Goal: Navigation & Orientation: Understand site structure

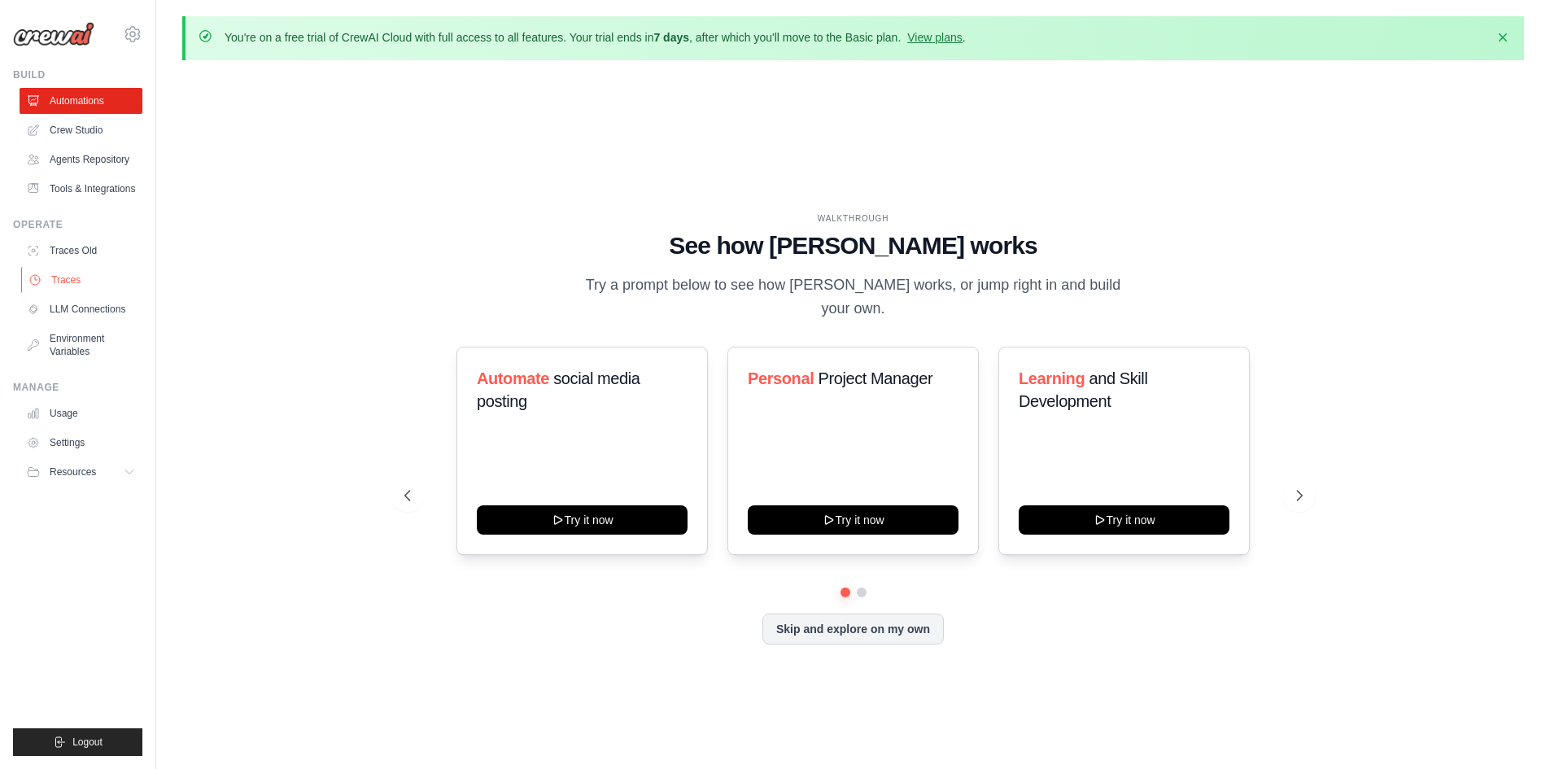
click at [62, 277] on link "Traces" at bounding box center [82, 280] width 123 height 26
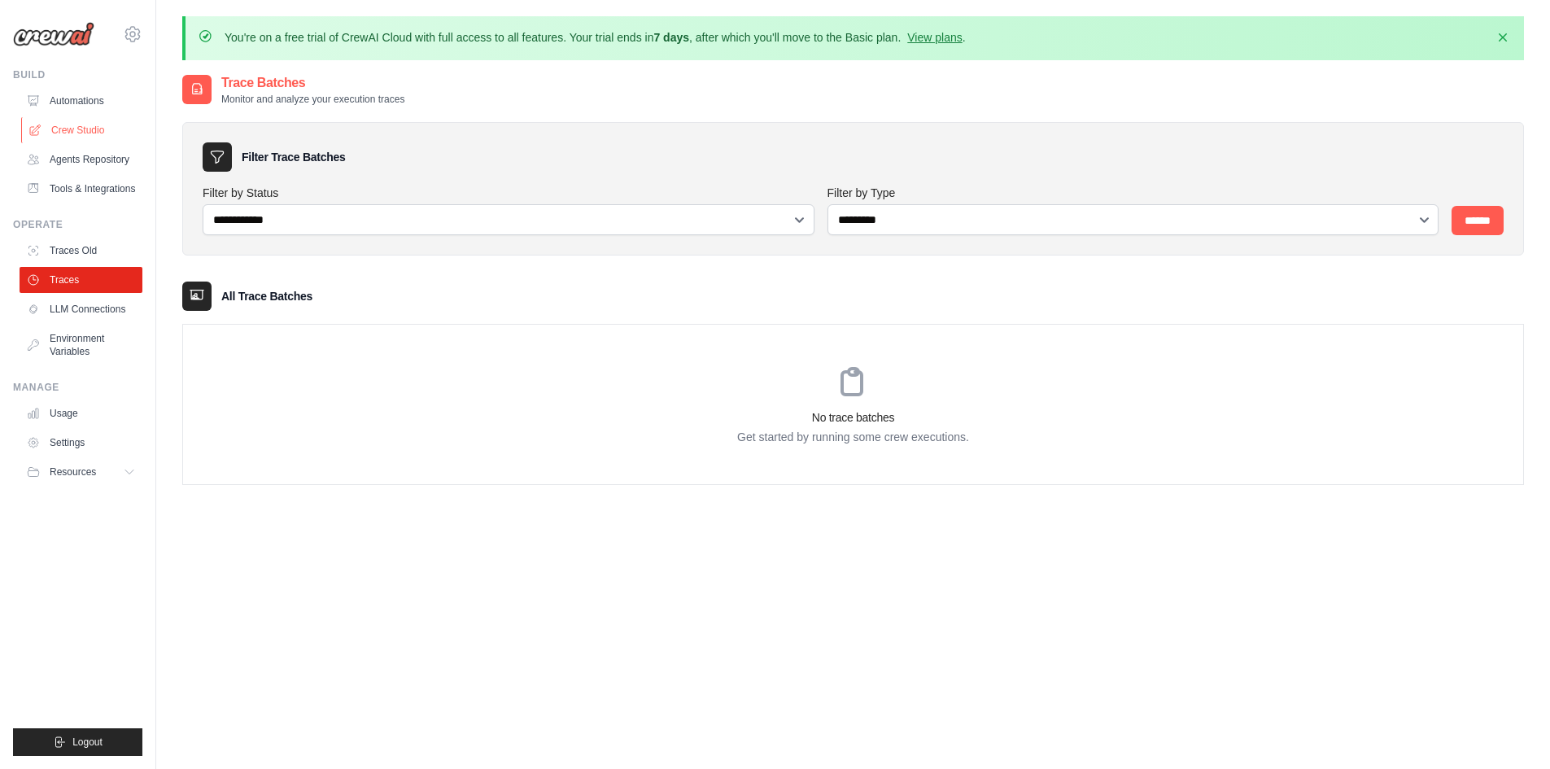
click at [86, 133] on link "Crew Studio" at bounding box center [82, 130] width 123 height 26
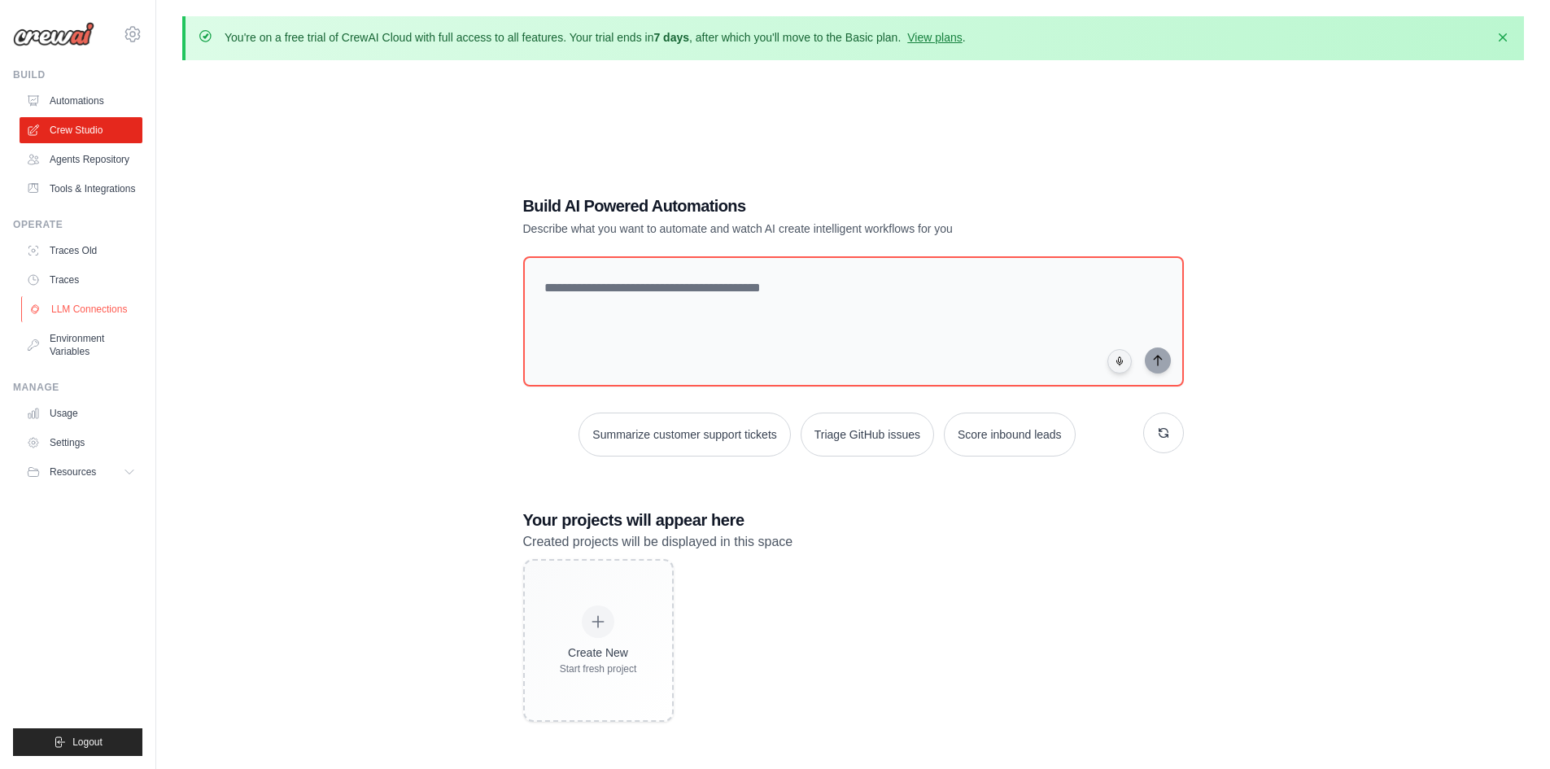
click at [92, 306] on link "LLM Connections" at bounding box center [82, 309] width 123 height 26
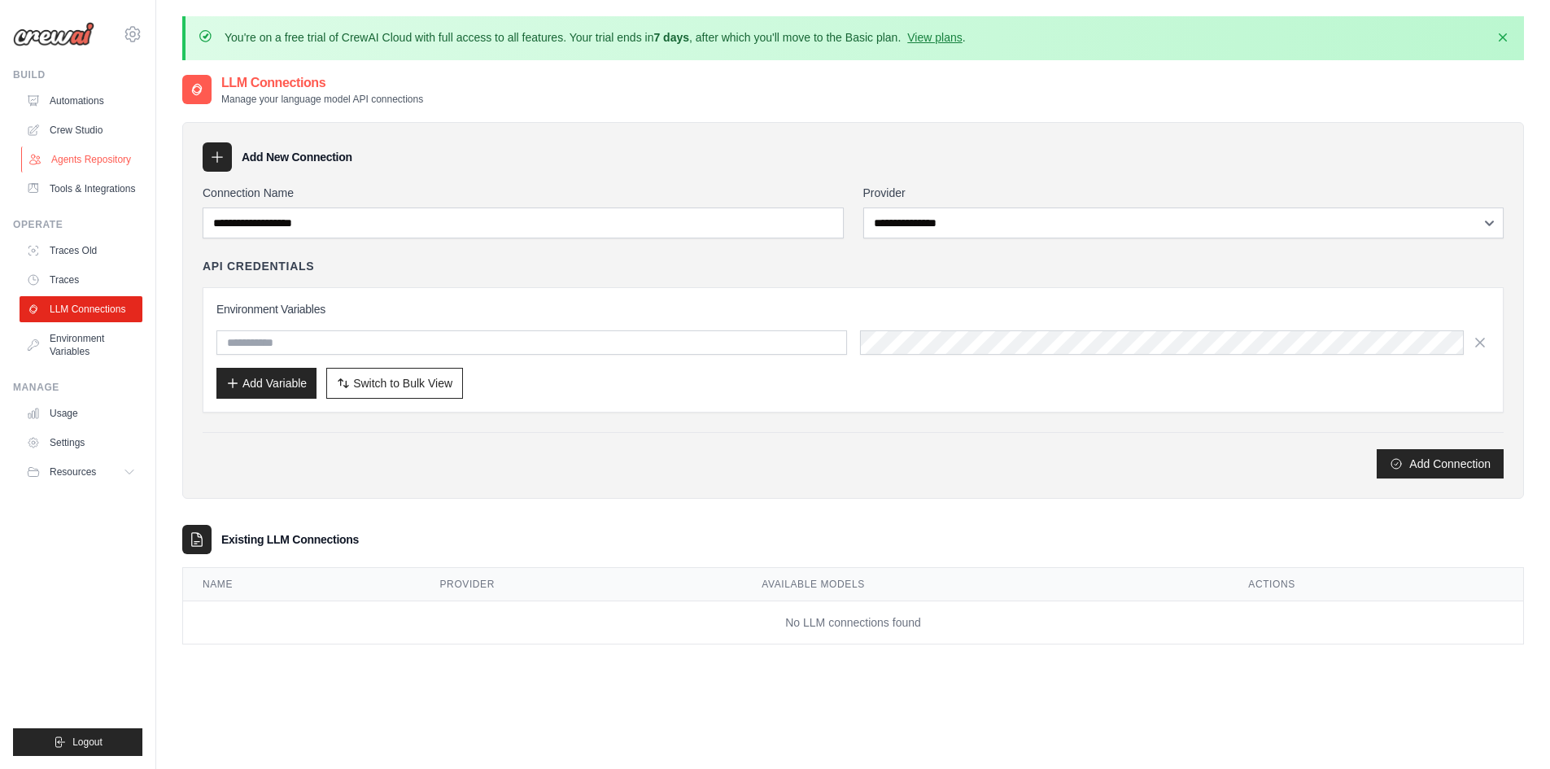
click at [85, 156] on link "Agents Repository" at bounding box center [82, 159] width 123 height 26
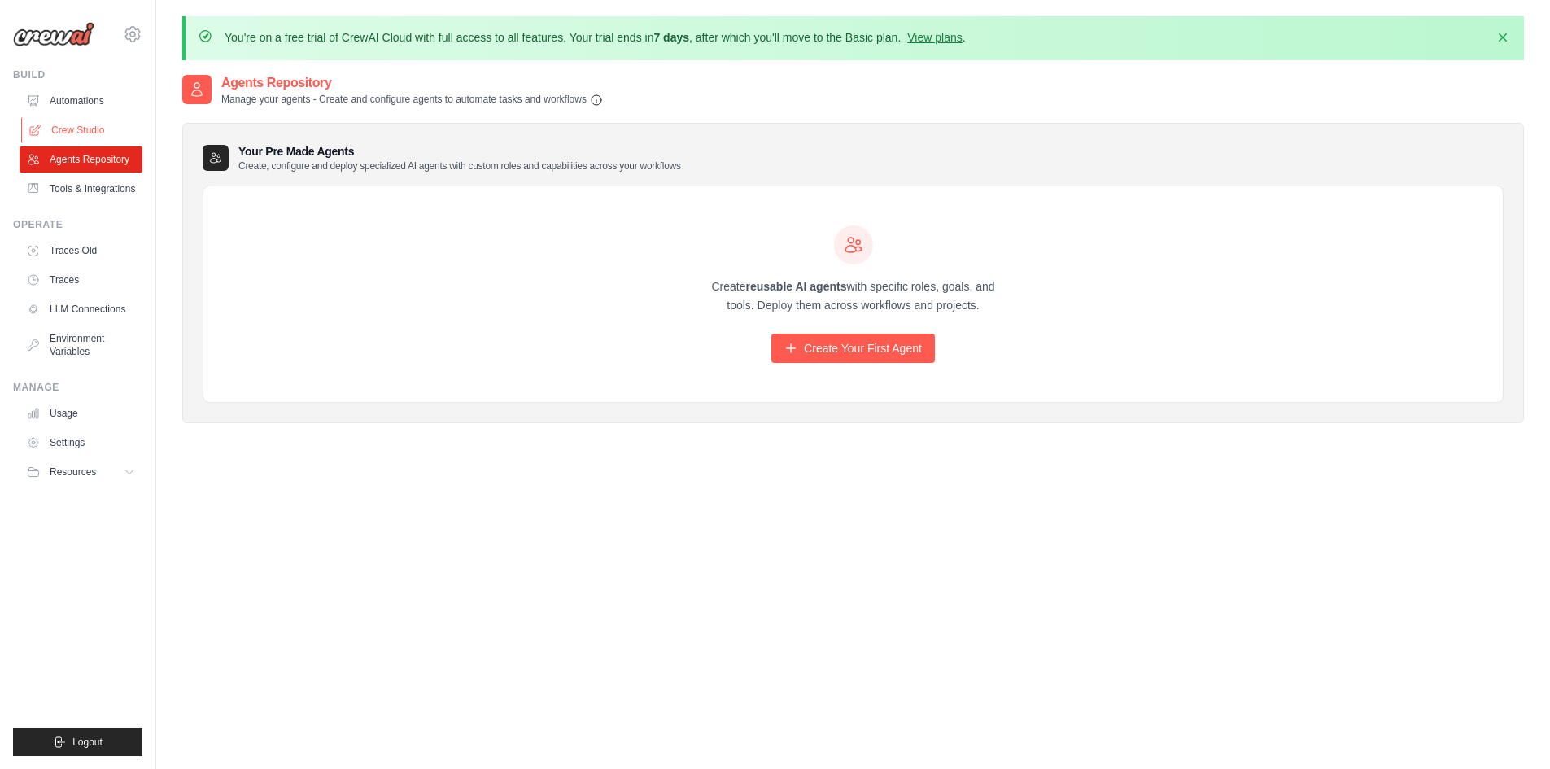
click at [81, 130] on link "Crew Studio" at bounding box center [82, 130] width 123 height 26
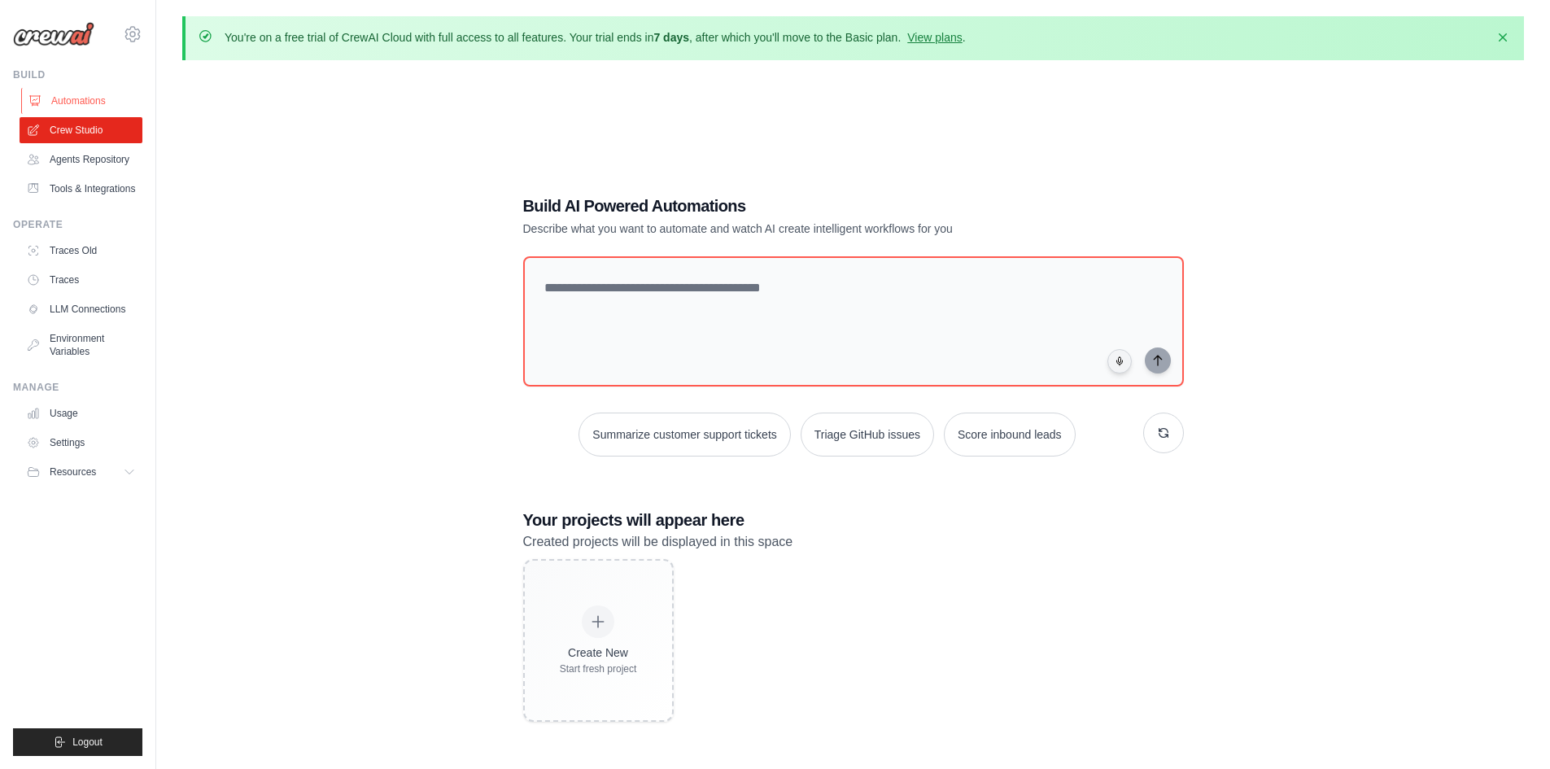
click at [81, 95] on link "Automations" at bounding box center [82, 101] width 123 height 26
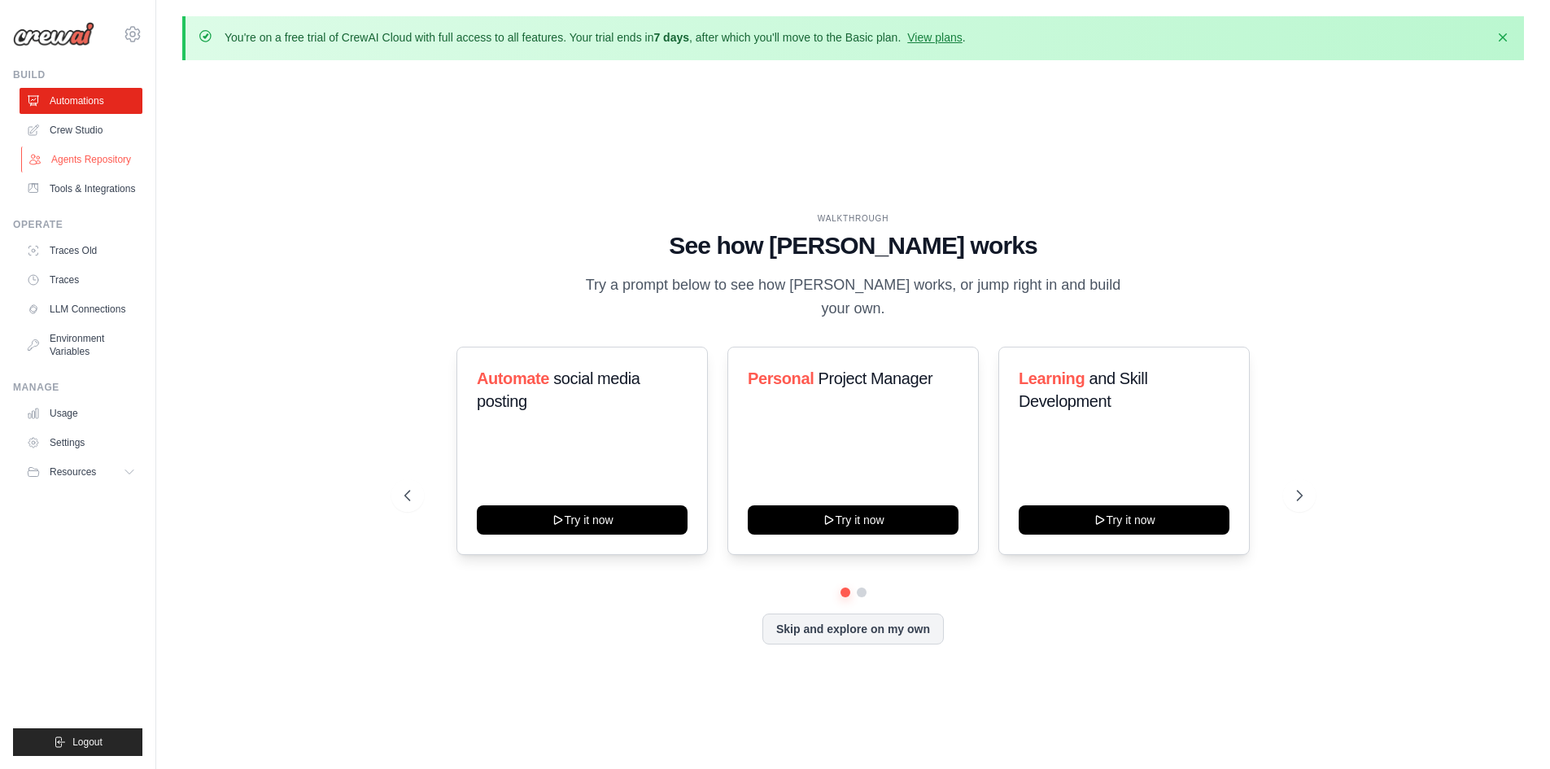
click at [75, 159] on link "Agents Repository" at bounding box center [82, 159] width 123 height 26
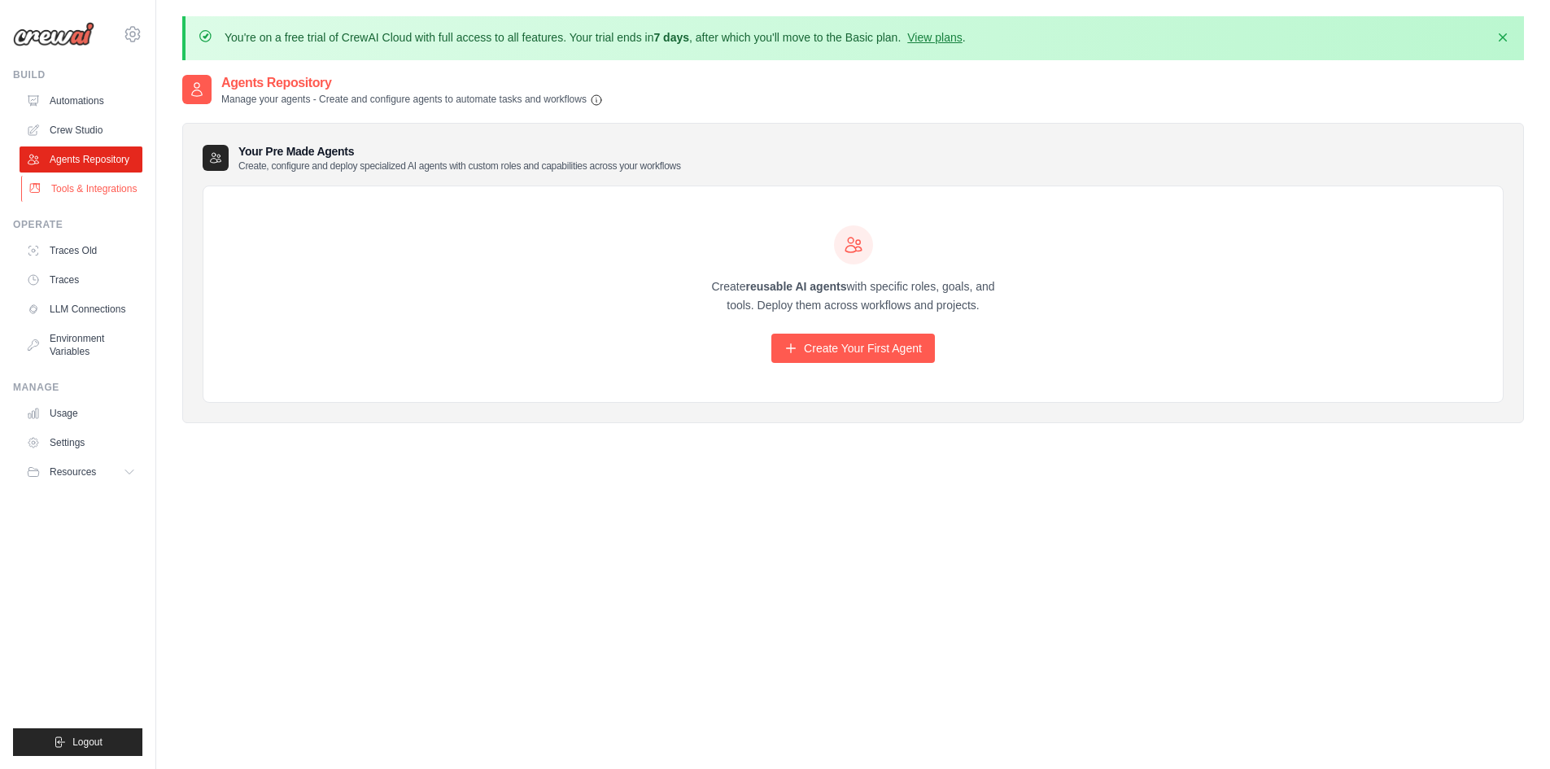
click at [83, 185] on link "Tools & Integrations" at bounding box center [82, 189] width 123 height 26
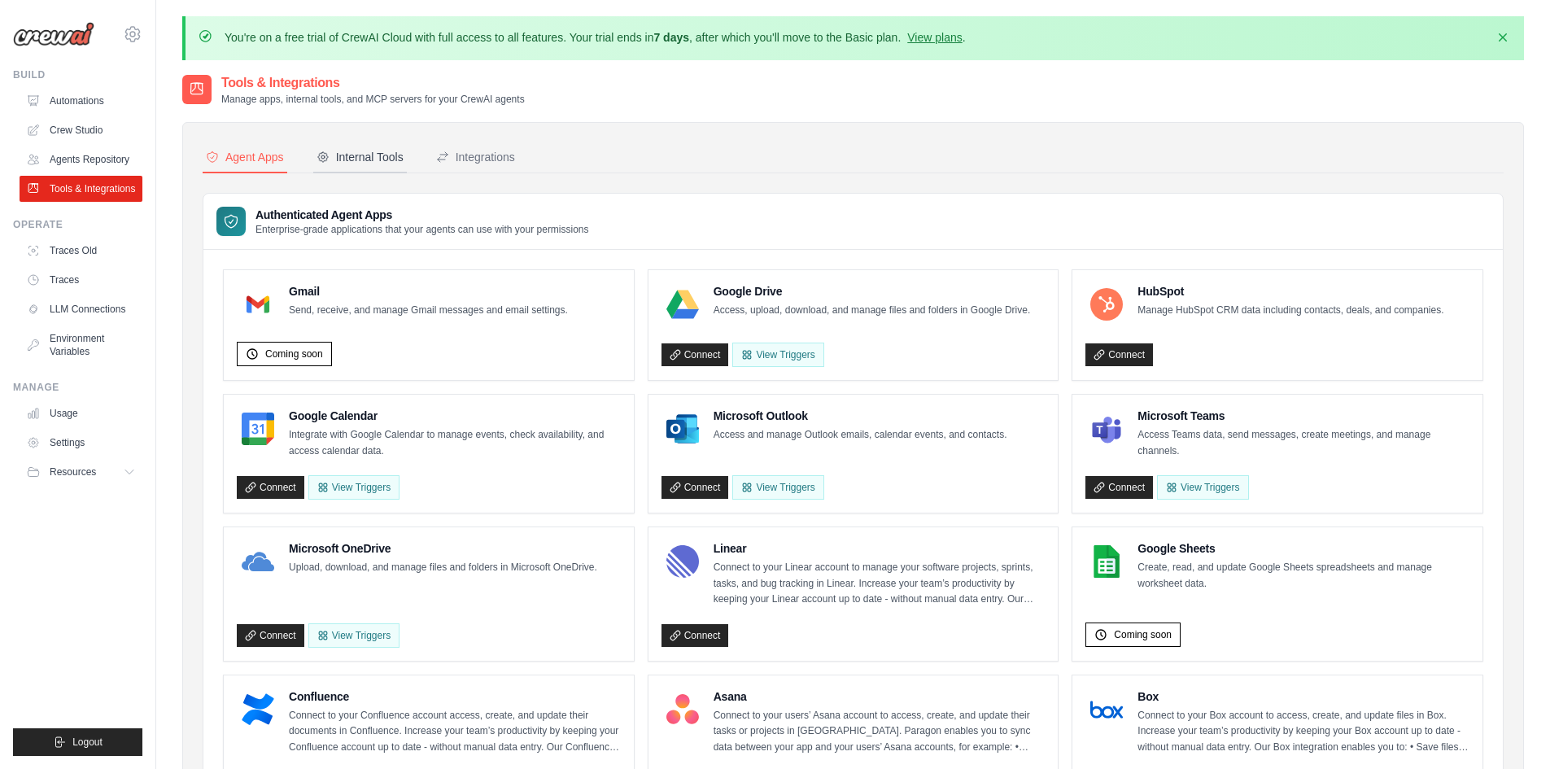
click at [353, 160] on div "Internal Tools" at bounding box center [359, 157] width 87 height 16
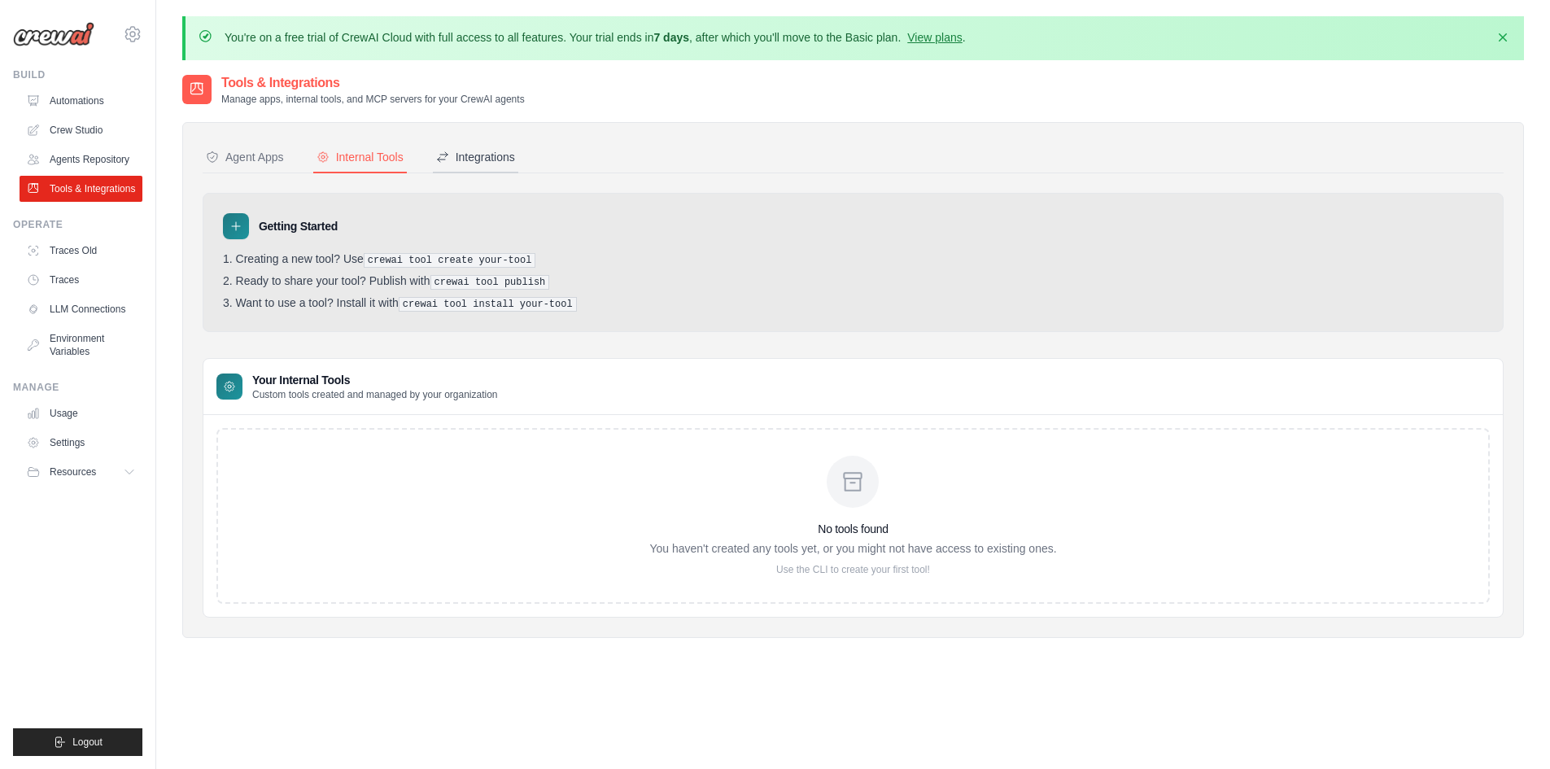
click at [505, 159] on div "Integrations" at bounding box center [475, 157] width 79 height 16
